Goal: Task Accomplishment & Management: Manage account settings

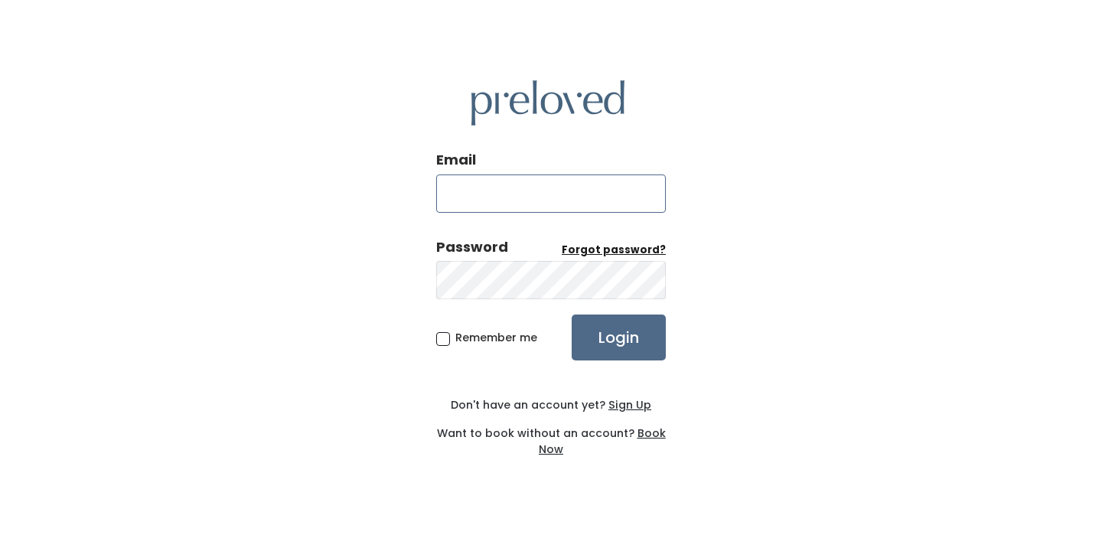
type input "[EMAIL_ADDRESS][DOMAIN_NAME]"
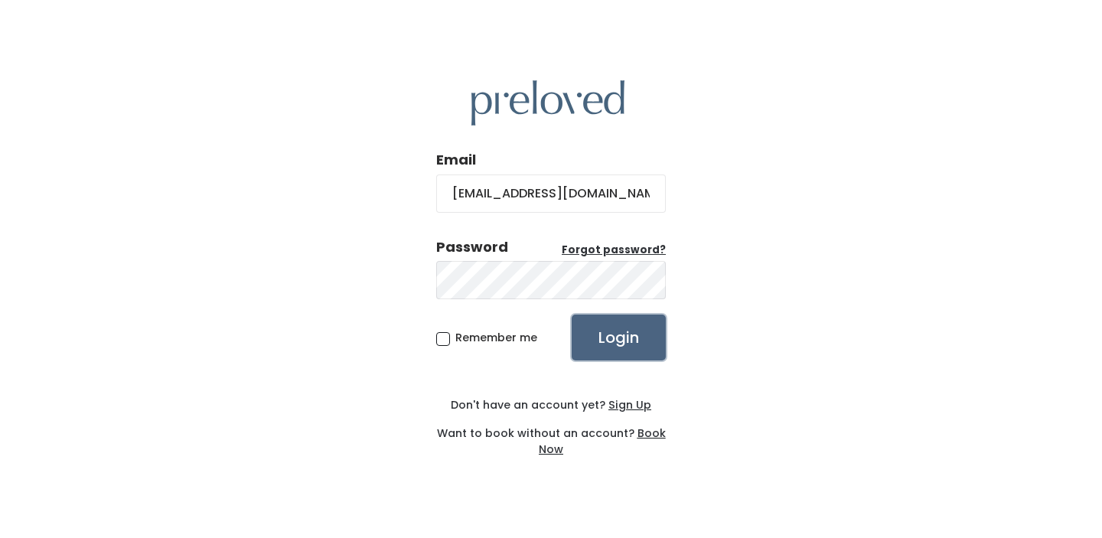
click at [618, 337] on input "Login" at bounding box center [619, 338] width 94 height 46
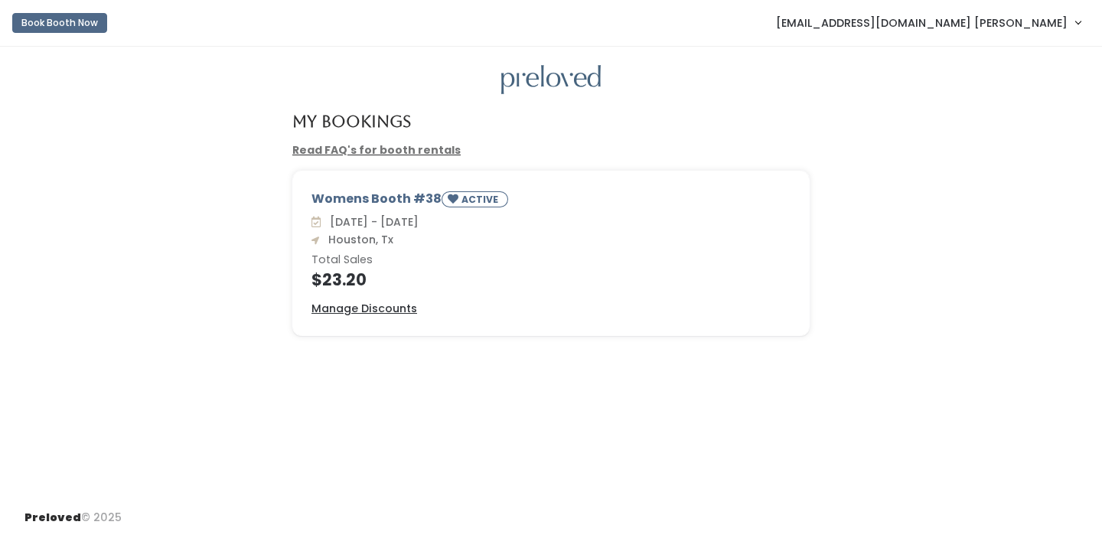
click at [351, 259] on h6 "Total Sales" at bounding box center [551, 260] width 479 height 12
click at [365, 205] on div "Womens Booth #38 ACTIVE" at bounding box center [551, 202] width 479 height 24
click at [392, 304] on u "Manage Discounts" at bounding box center [365, 308] width 106 height 15
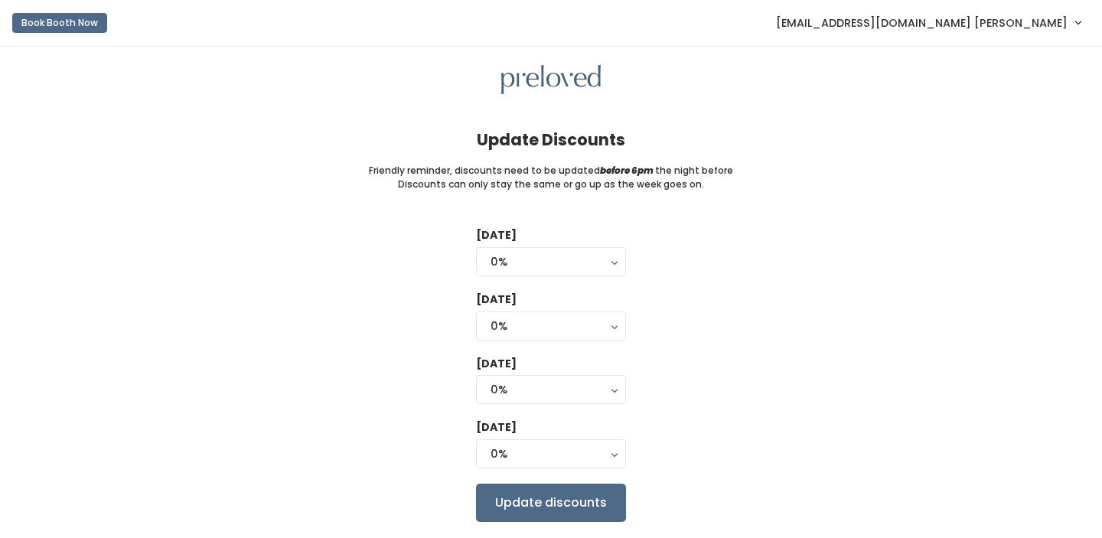
scroll to position [44, 0]
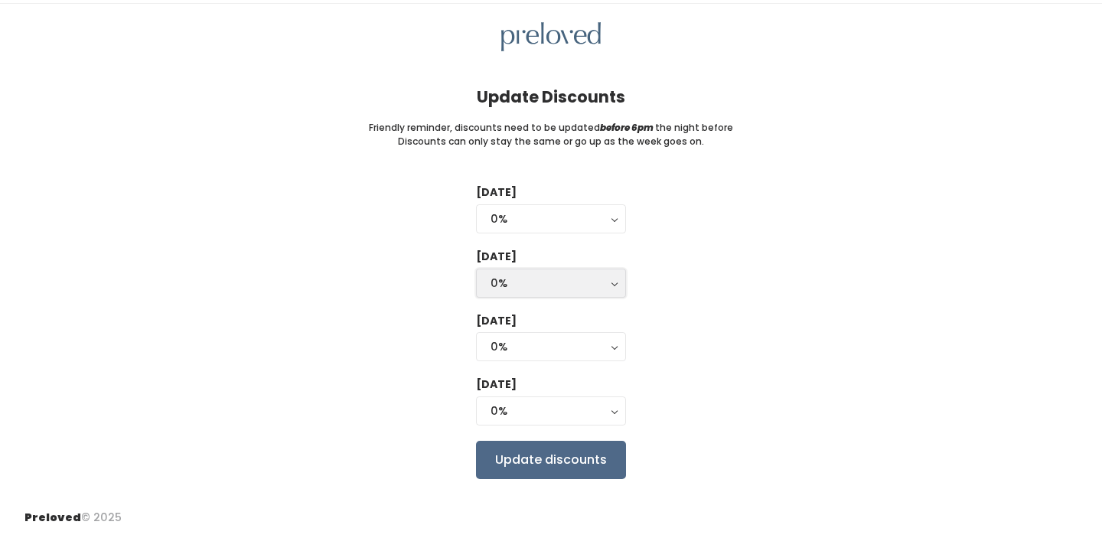
click at [573, 277] on div "0%" at bounding box center [551, 283] width 121 height 17
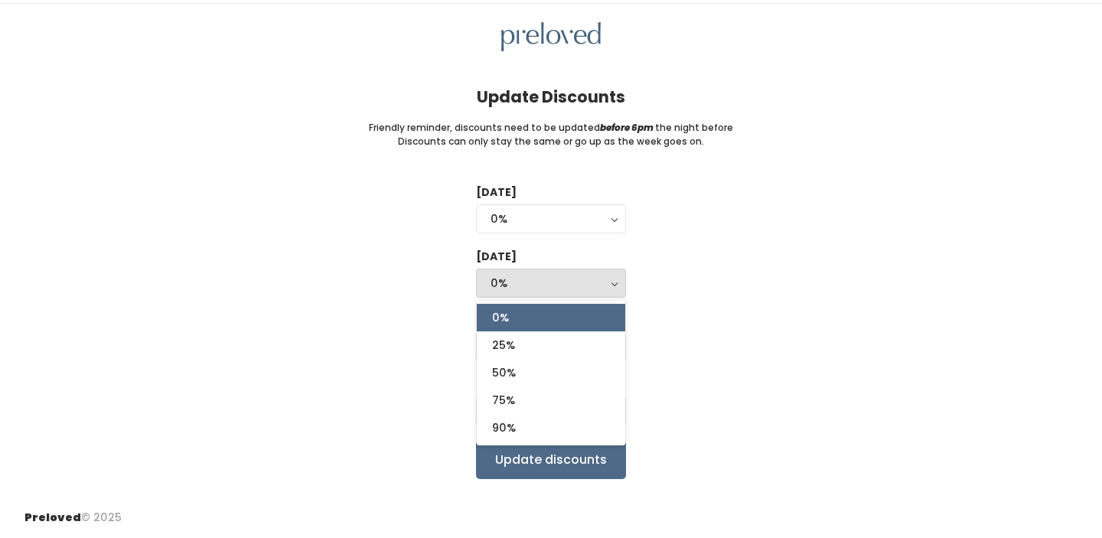
click at [570, 276] on div "0%" at bounding box center [551, 283] width 121 height 17
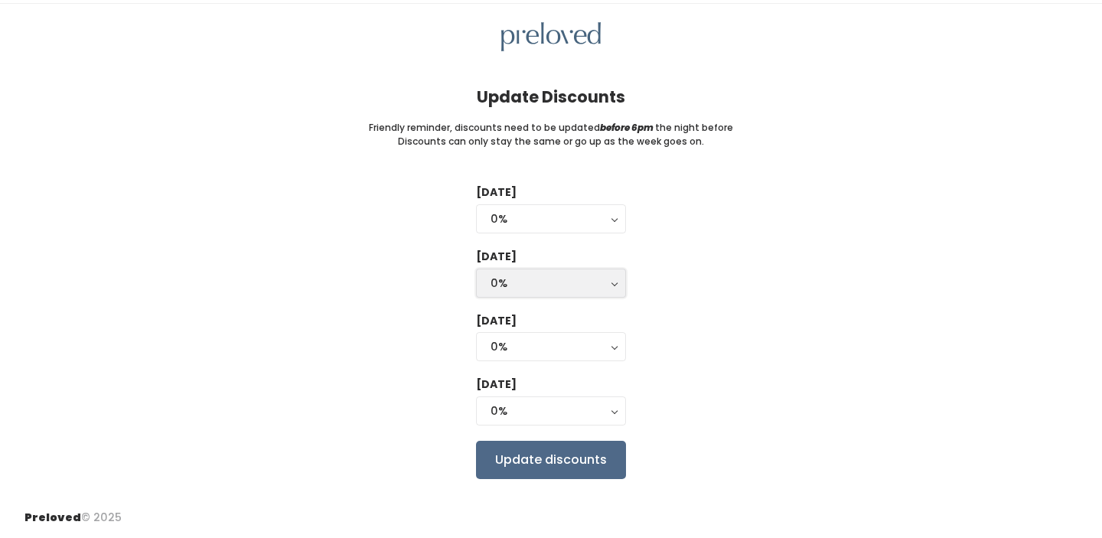
click at [570, 279] on div "0%" at bounding box center [551, 283] width 121 height 17
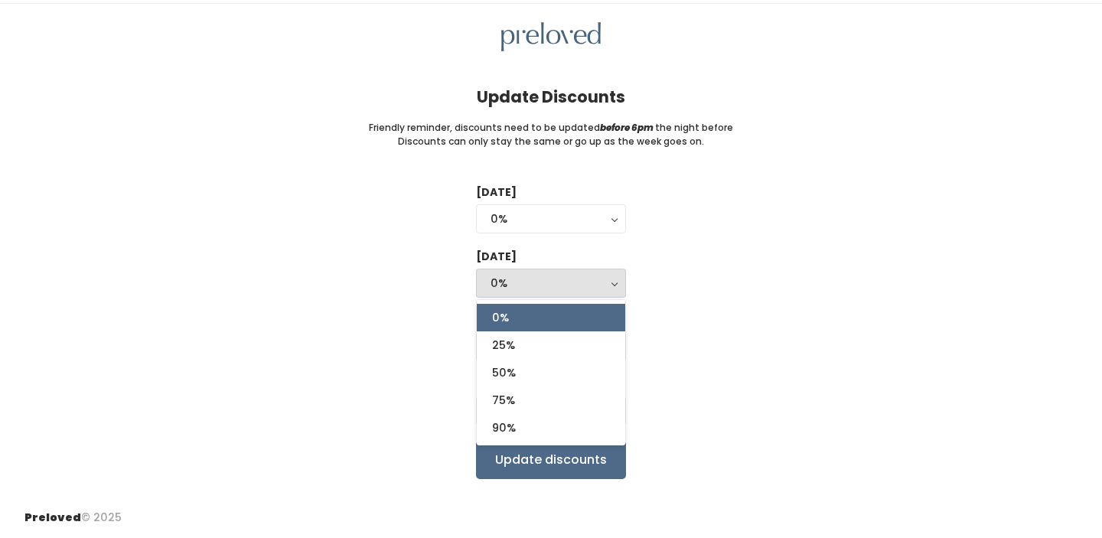
click at [570, 280] on div "0%" at bounding box center [551, 283] width 121 height 17
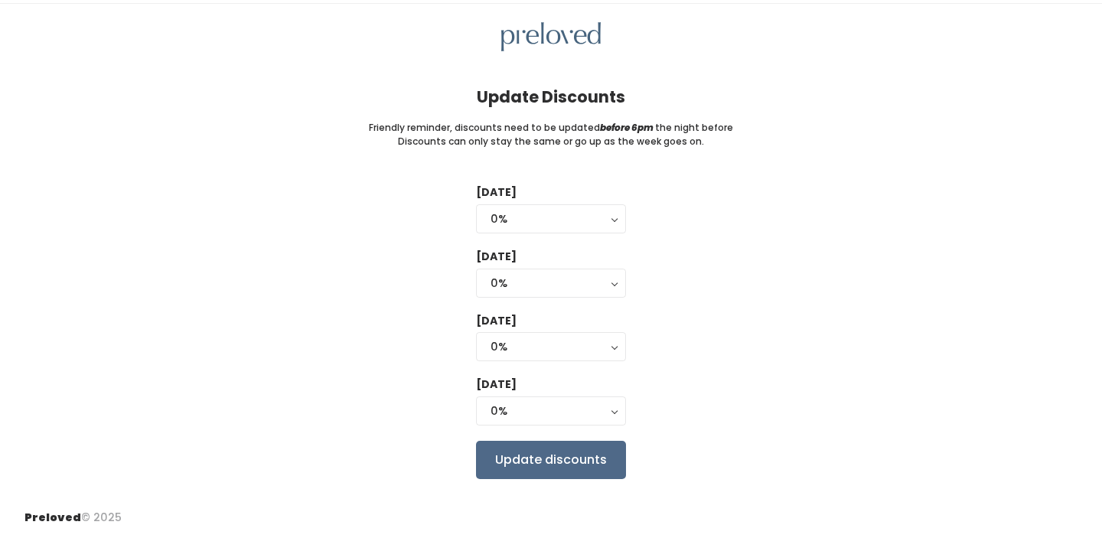
click at [769, 282] on div "Tuesday 0% 25% 50% 75% 90% 0% Wednesday 0% 25% 50% 75% 90% 0% 0% 25% 50% 75% 90…" at bounding box center [550, 331] width 1053 height 294
click at [550, 214] on div "0%" at bounding box center [551, 218] width 121 height 17
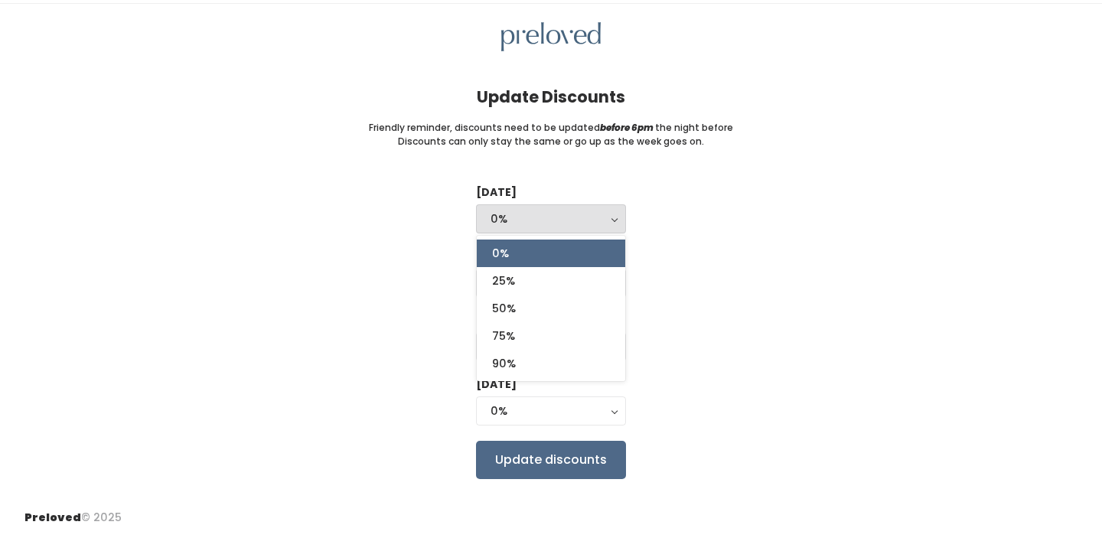
click at [550, 216] on div "0%" at bounding box center [551, 218] width 121 height 17
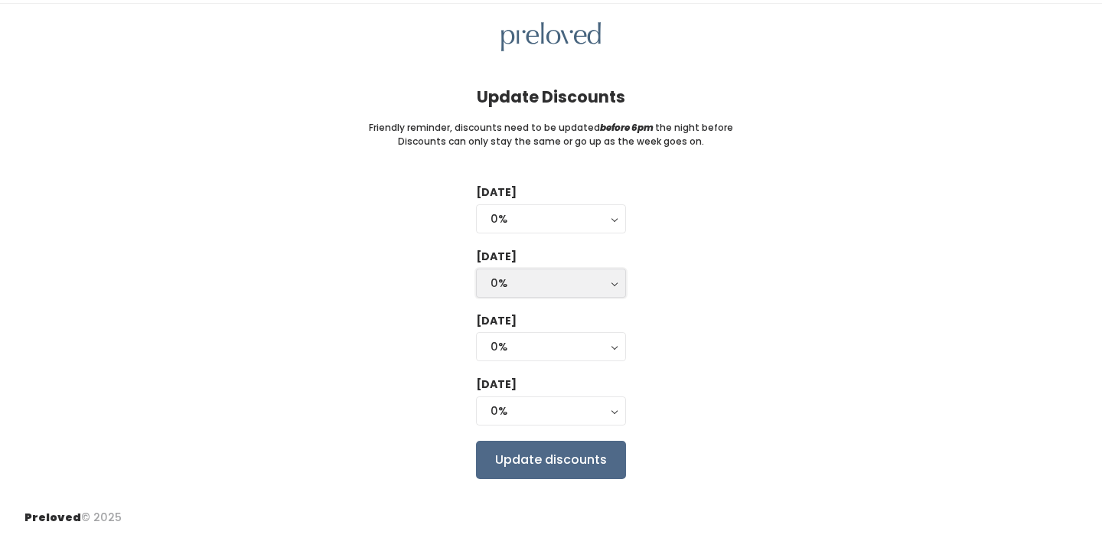
click at [563, 276] on div "0%" at bounding box center [551, 283] width 121 height 17
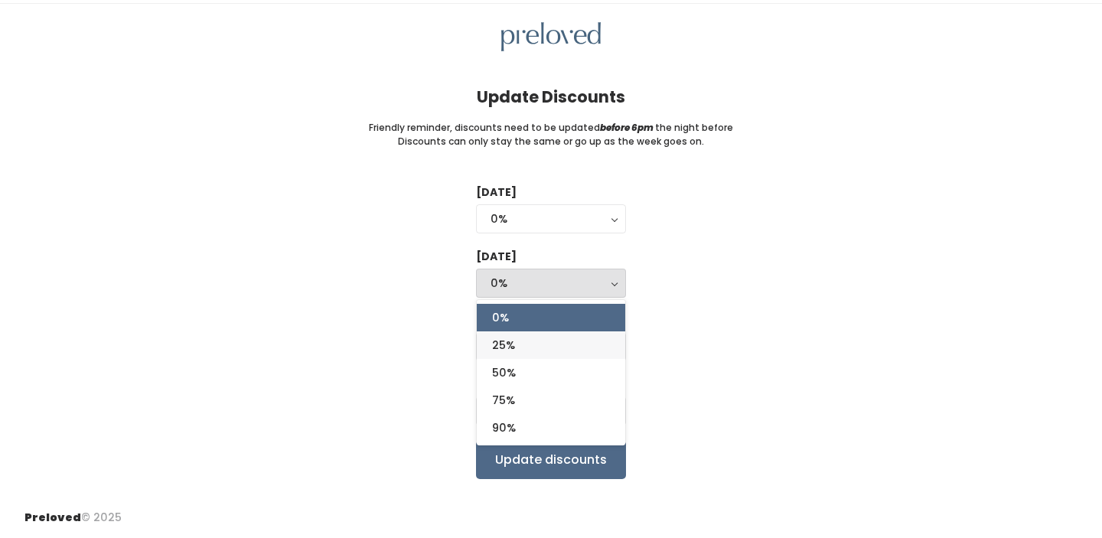
click at [556, 337] on link "25%" at bounding box center [551, 345] width 148 height 28
select select "25%"
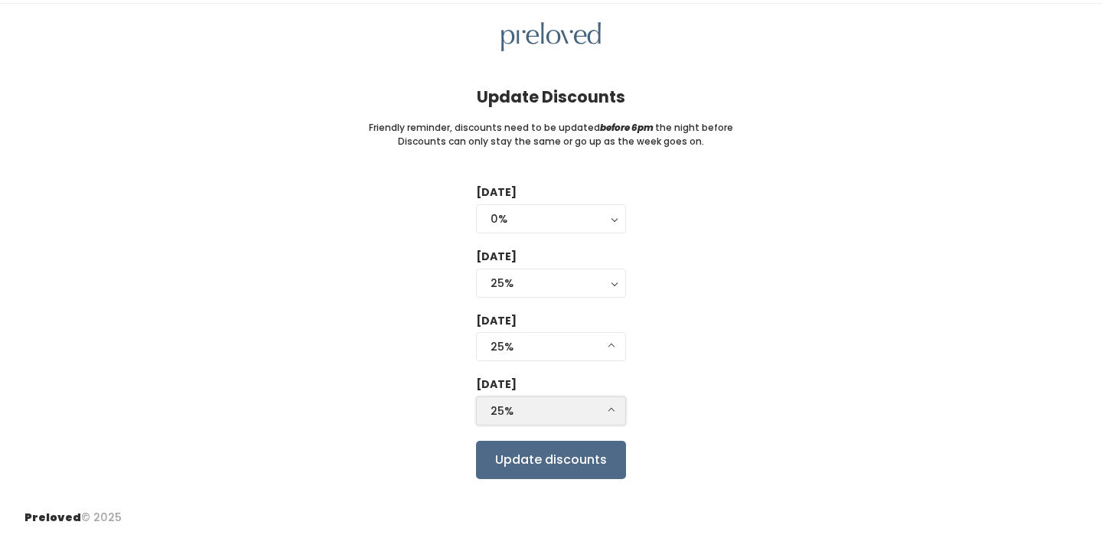
click at [576, 400] on button "25%" at bounding box center [551, 410] width 150 height 29
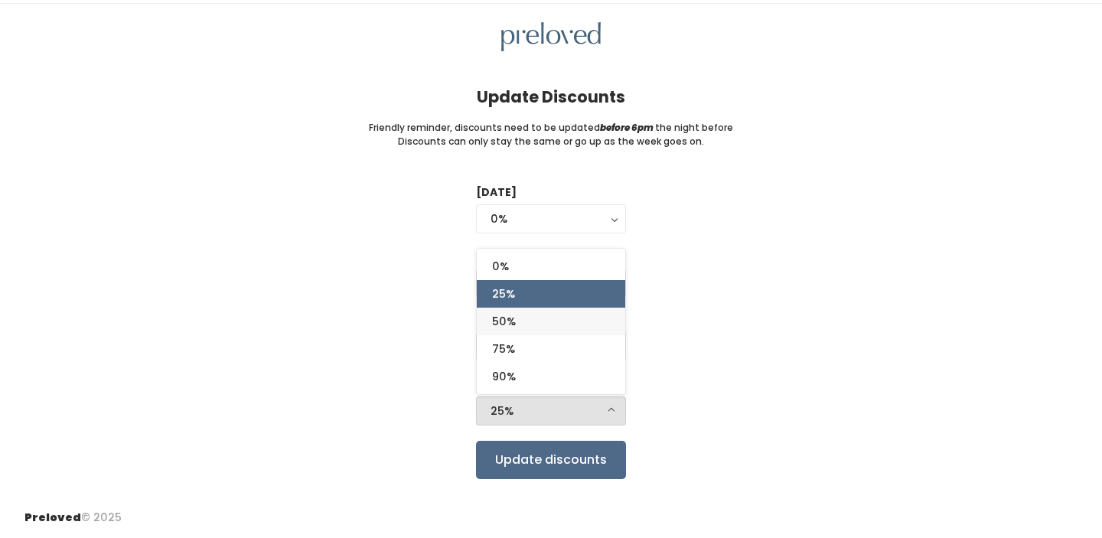
click at [556, 325] on link "50%" at bounding box center [551, 322] width 148 height 28
select select "50%"
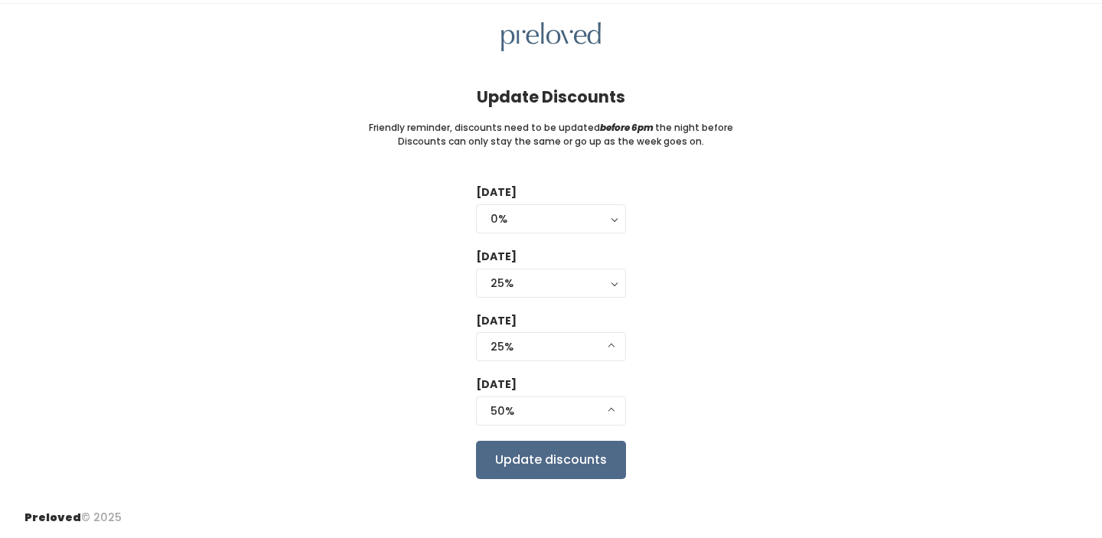
click at [716, 375] on div "Tuesday 0% 25% 50% 75% 90% 0% 0% 25% 50% 75% 90% Wednesday 0% 25% 50% 75% 90% 2…" at bounding box center [550, 331] width 1053 height 294
click at [602, 347] on div "25%" at bounding box center [551, 346] width 121 height 17
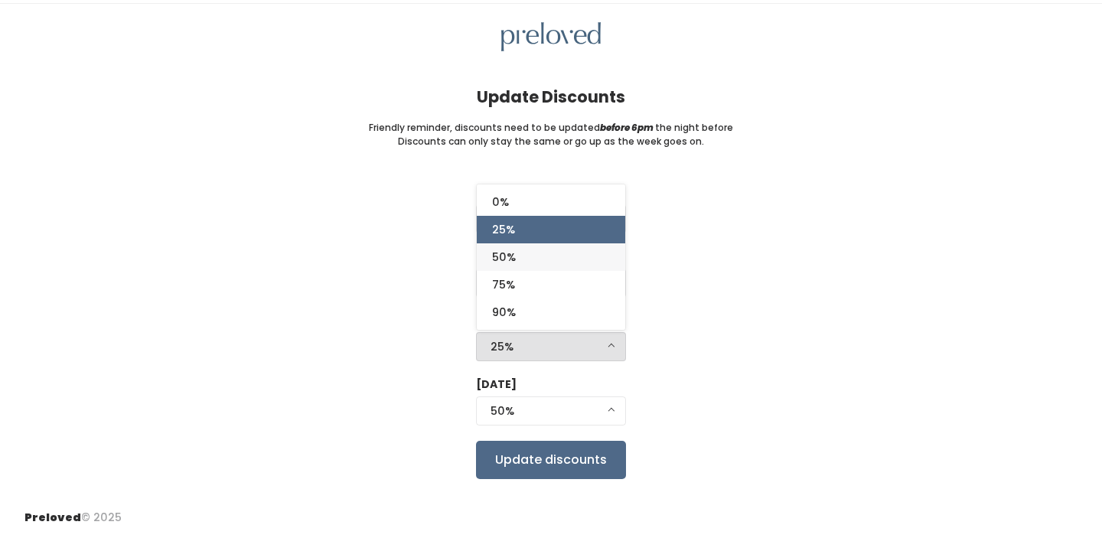
click at [583, 260] on link "50%" at bounding box center [551, 257] width 148 height 28
select select "50%"
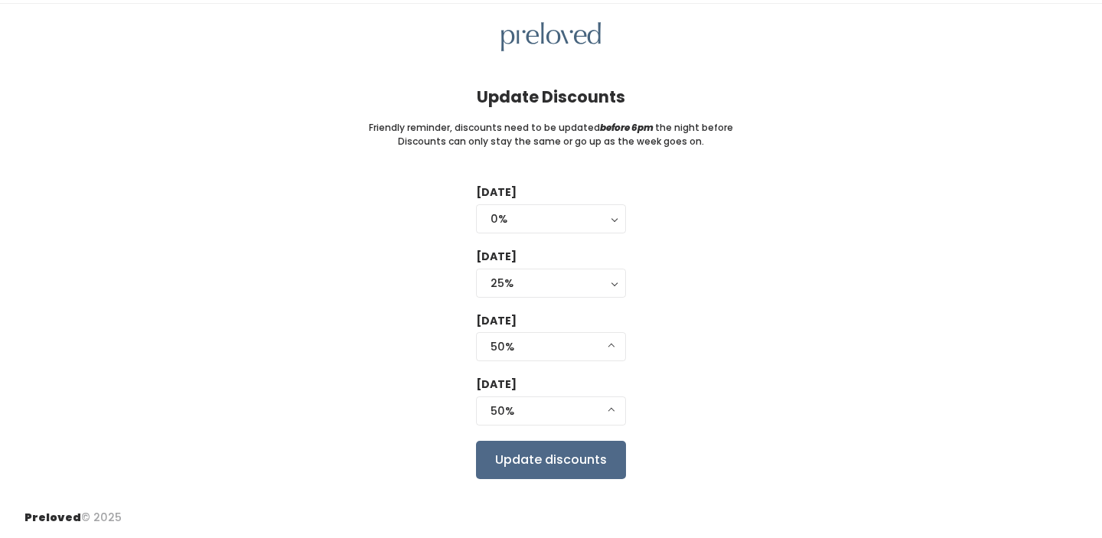
click at [683, 307] on div "Tuesday 0% 25% 50% 75% 90% 0% 0% 25% 50% 75% 90% Wednesday 0% 25% 50% 75% 90% 2…" at bounding box center [550, 331] width 1053 height 294
click at [536, 227] on button "0%" at bounding box center [551, 218] width 150 height 29
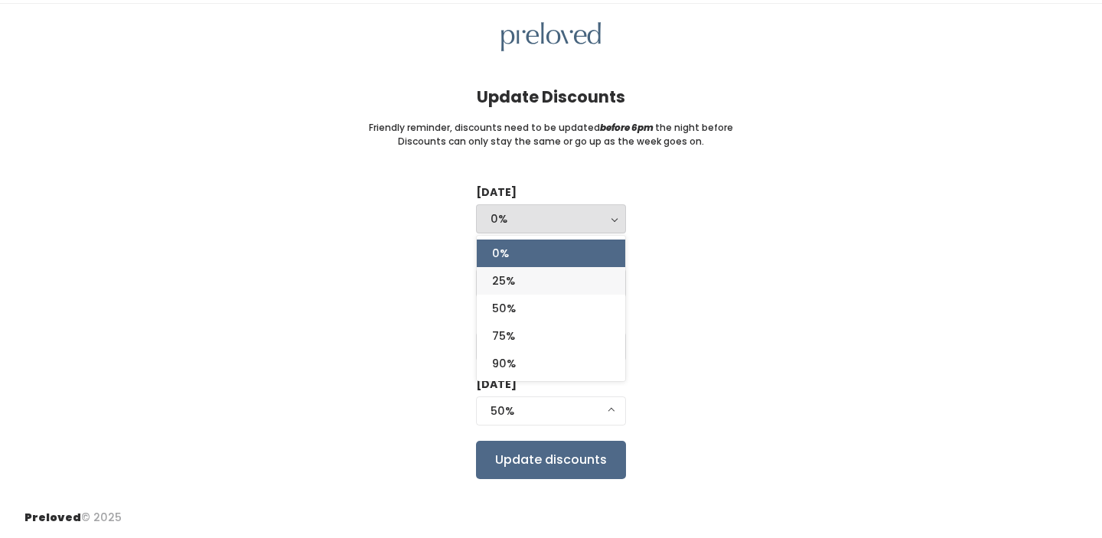
click at [506, 276] on span "25%" at bounding box center [503, 280] width 23 height 17
select select "25%"
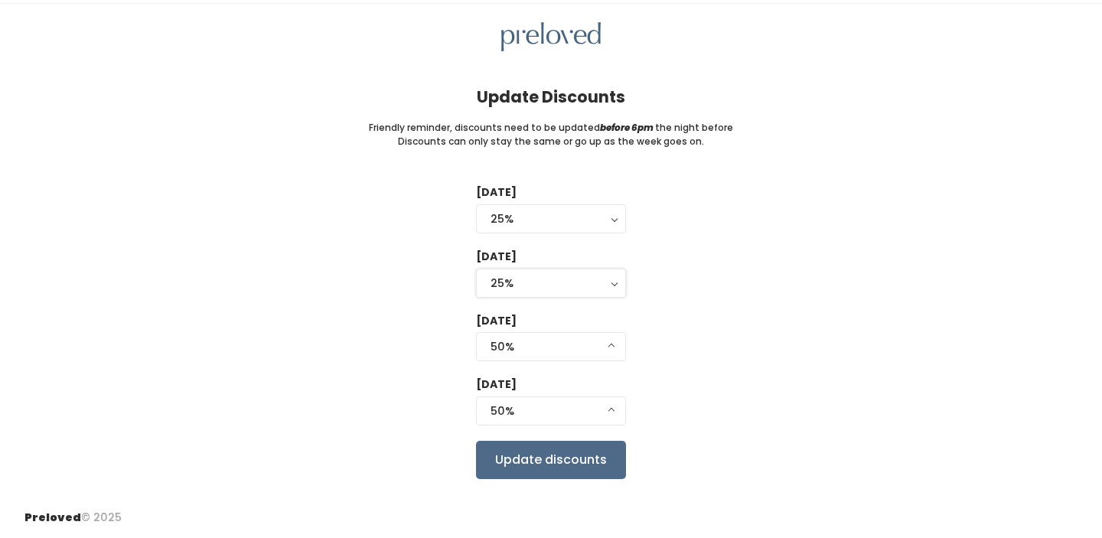
click at [506, 276] on div "25%" at bounding box center [551, 283] width 121 height 17
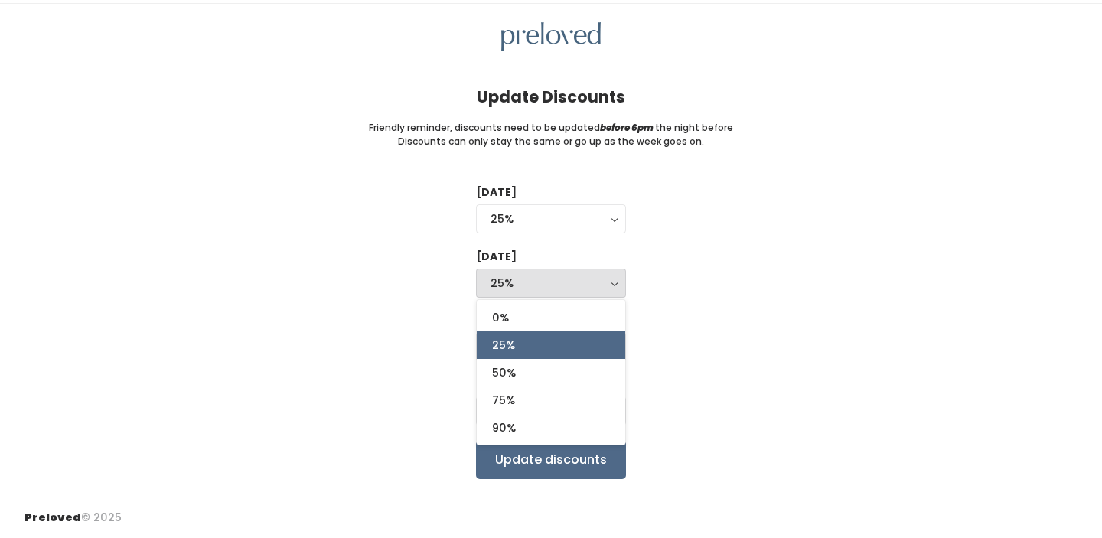
click at [452, 270] on div "Tuesday 0% 25% 50% 75% 90% 25% 0% 25% 50% 75% 90% Wednesday 0% 25% 50% 75% 90% …" at bounding box center [550, 331] width 1053 height 294
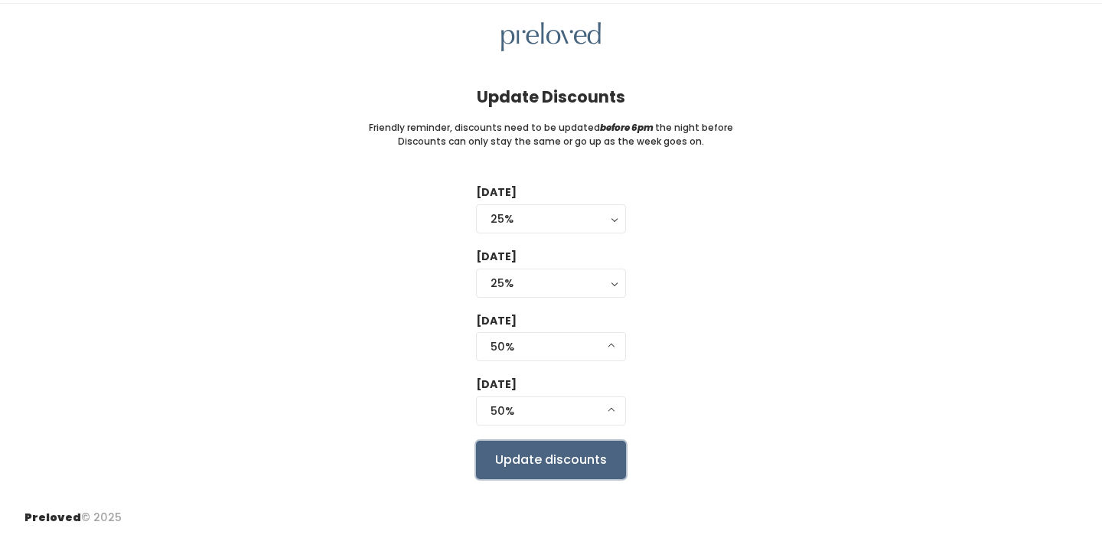
click at [561, 461] on input "Update discounts" at bounding box center [551, 460] width 150 height 38
